Goal: Book appointment/travel/reservation

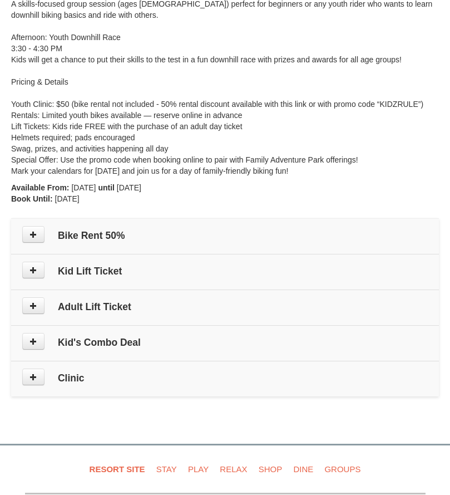
scroll to position [223, 0]
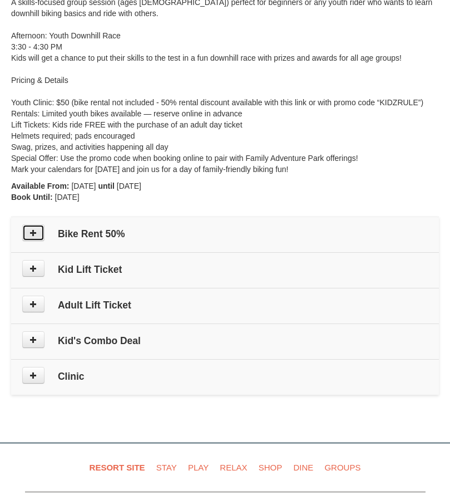
click at [29, 231] on button at bounding box center [33, 232] width 22 height 17
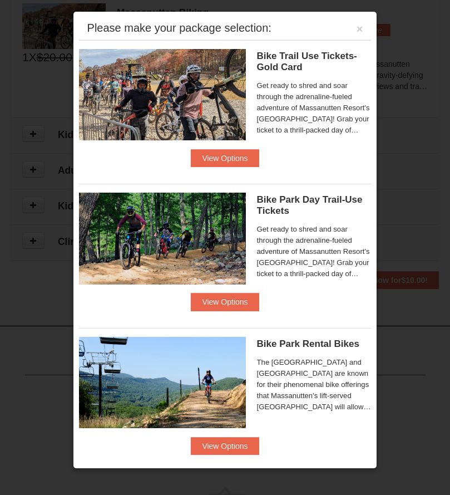
scroll to position [482, 0]
click at [357, 28] on button "×" at bounding box center [360, 28] width 7 height 11
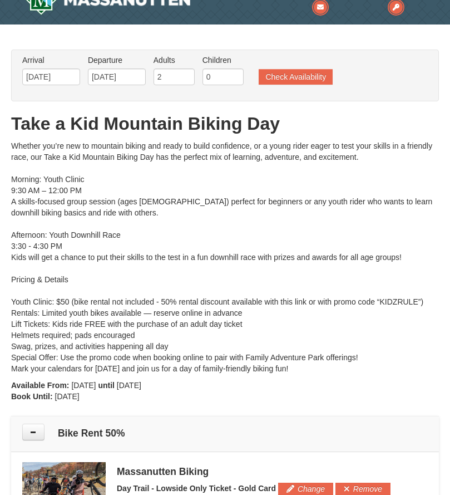
scroll to position [0, 0]
